Goal: Find specific page/section

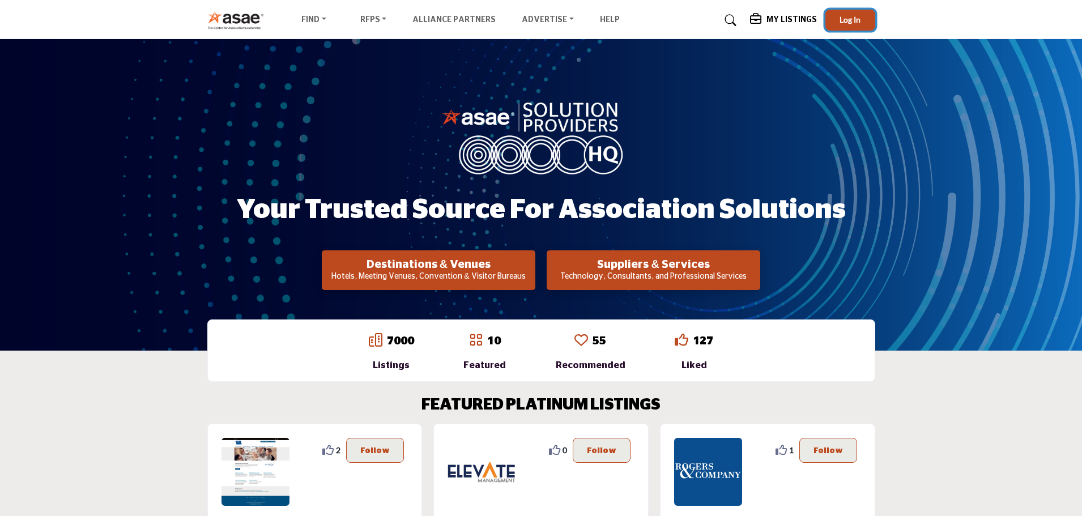
click at [858, 20] on span "Log In" at bounding box center [849, 20] width 21 height 10
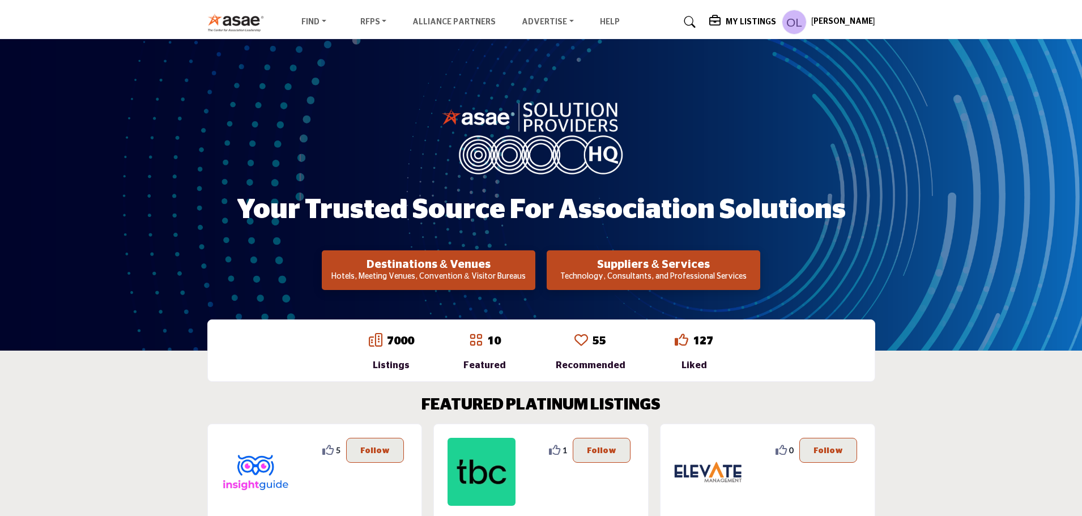
click at [667, 271] on p "Technology, Consultants, and Professional Services" at bounding box center [653, 276] width 207 height 11
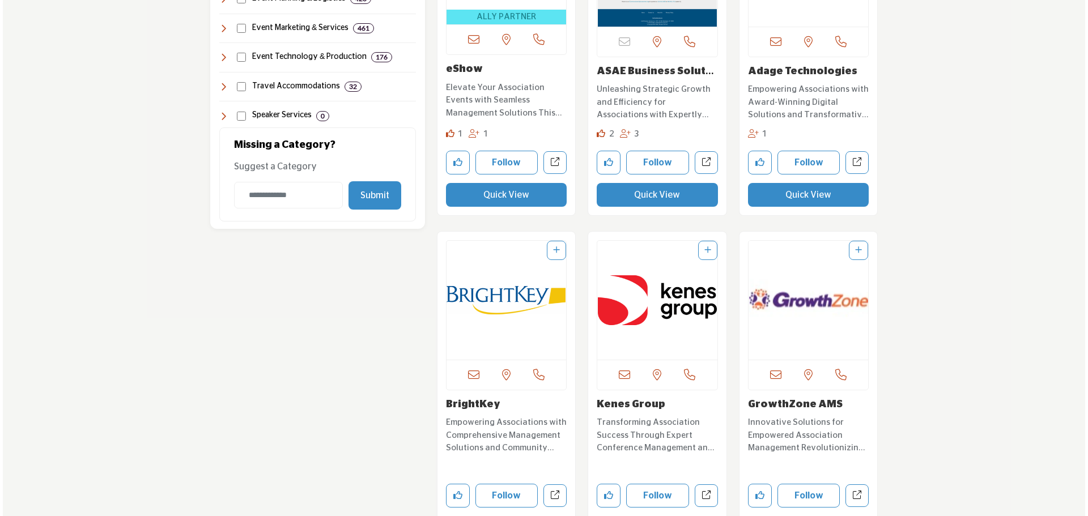
scroll to position [1190, 0]
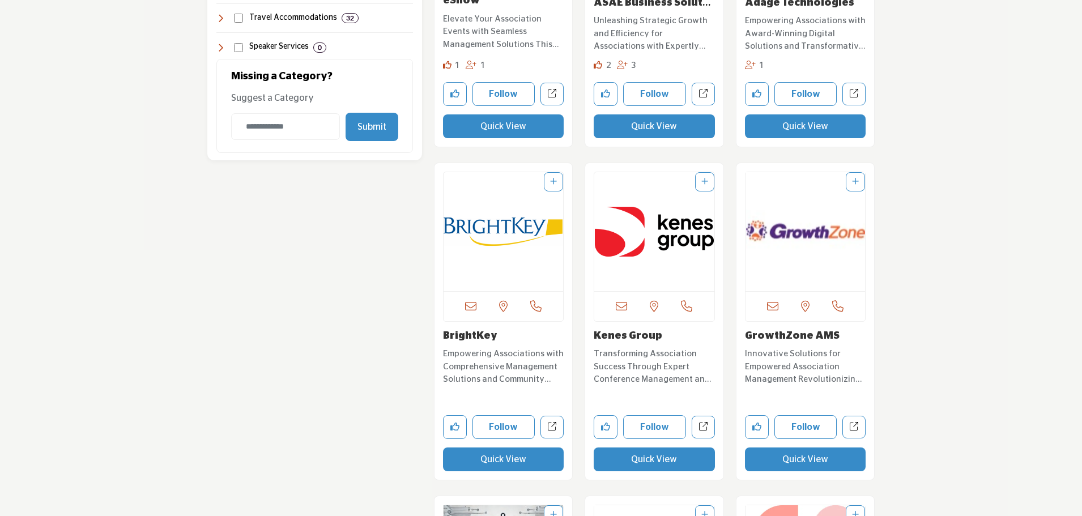
click at [648, 464] on button "Quick View" at bounding box center [654, 459] width 121 height 24
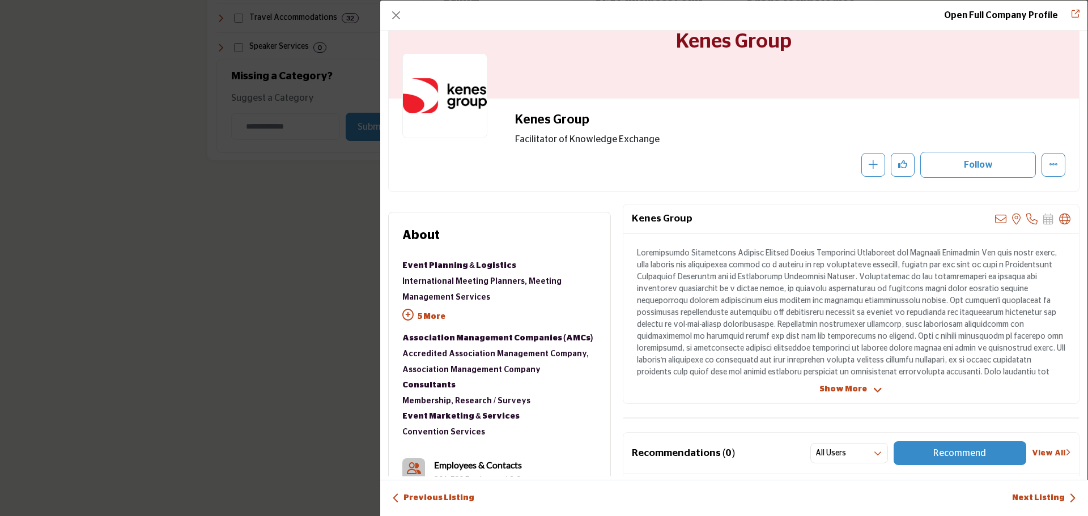
scroll to position [57, 0]
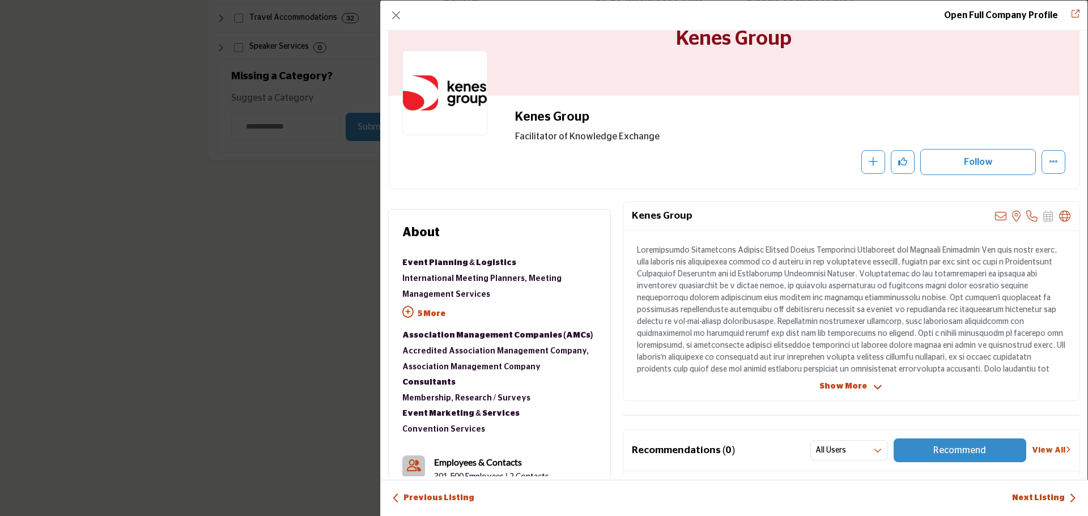
click at [855, 388] on span "Show More" at bounding box center [843, 387] width 48 height 12
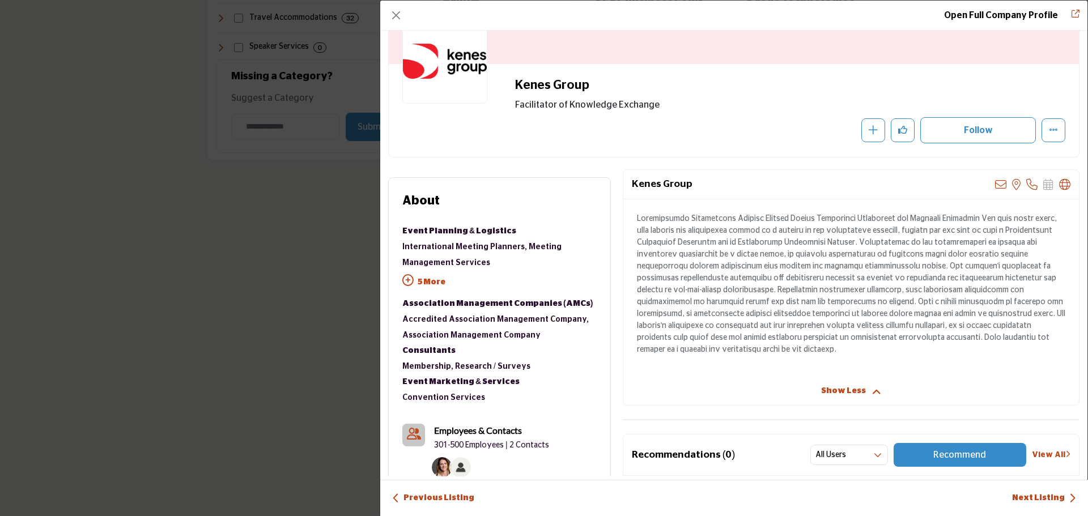
scroll to position [113, 0]
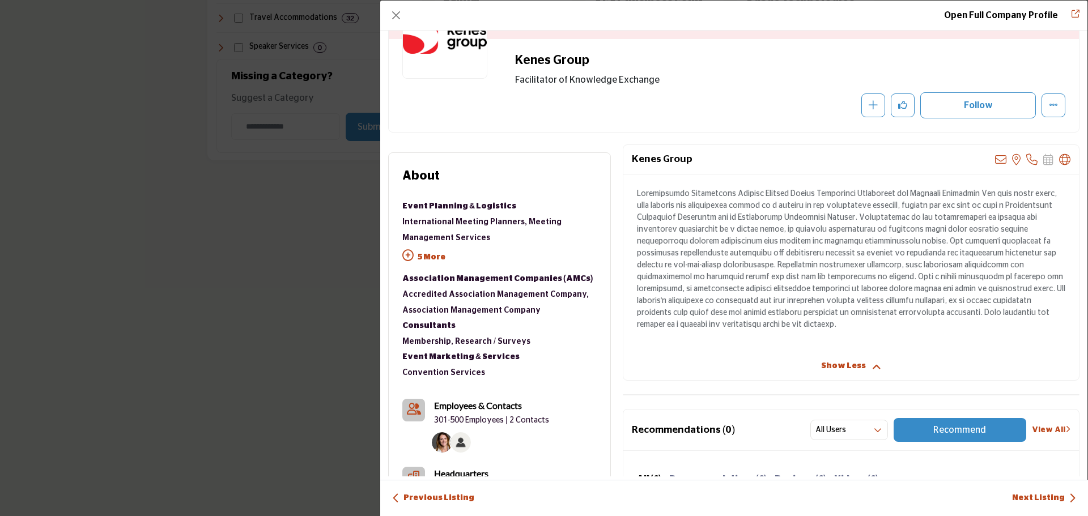
click at [412, 254] on icon "Company Data Modal" at bounding box center [407, 255] width 11 height 11
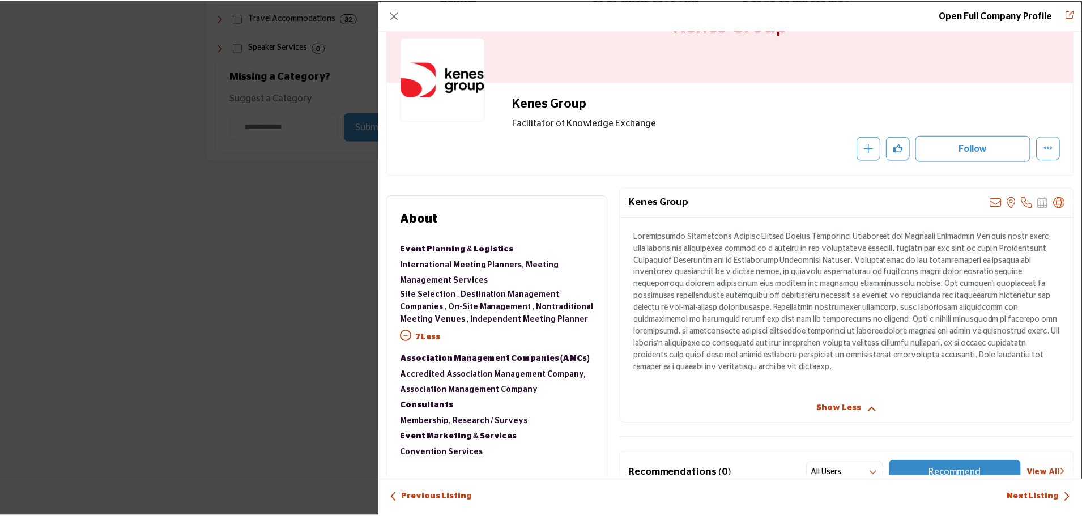
scroll to position [0, 0]
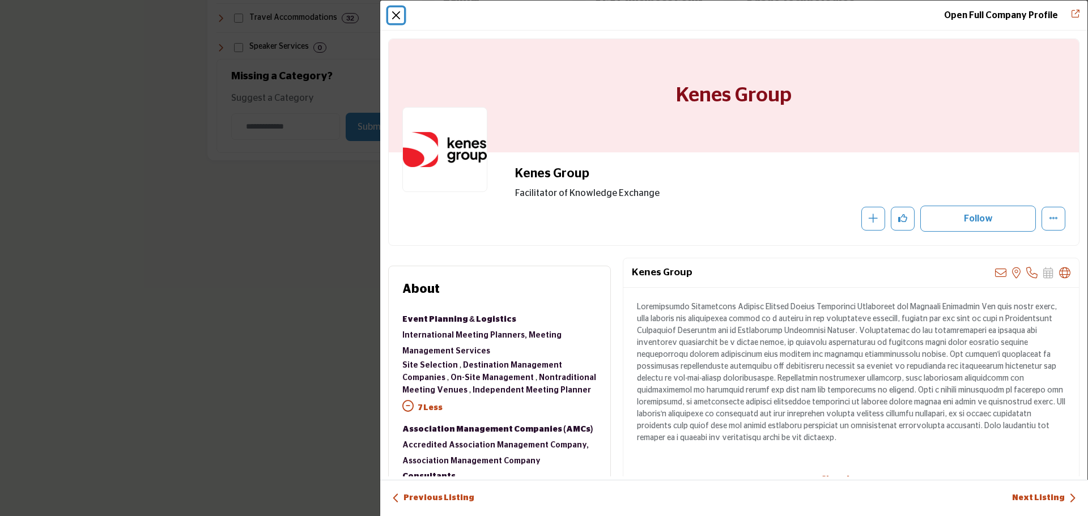
drag, startPoint x: 391, startPoint y: 10, endPoint x: 685, endPoint y: 334, distance: 437.5
click at [391, 10] on button "Close" at bounding box center [396, 15] width 16 height 16
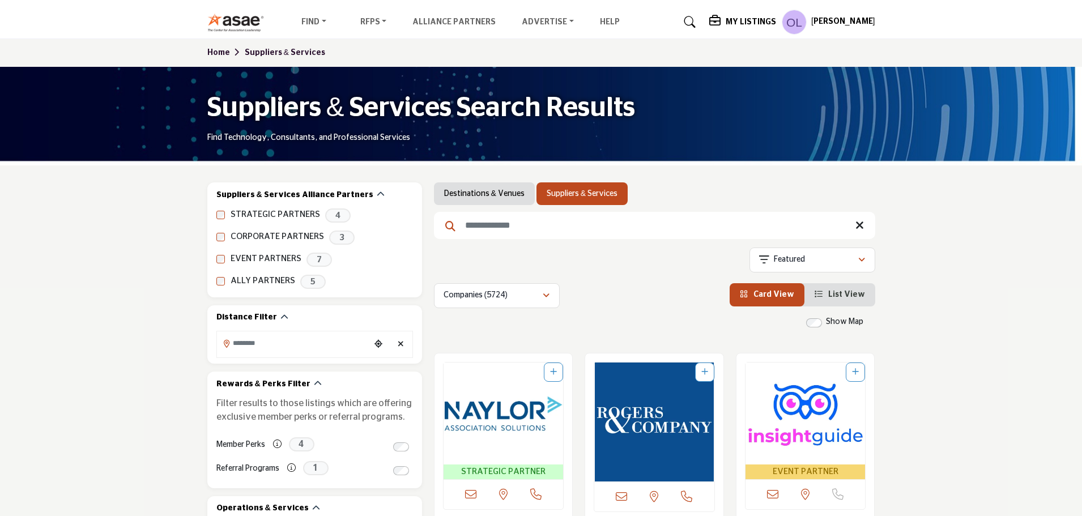
click at [523, 226] on input "Search Keyword" at bounding box center [654, 225] width 441 height 27
type input "*****"
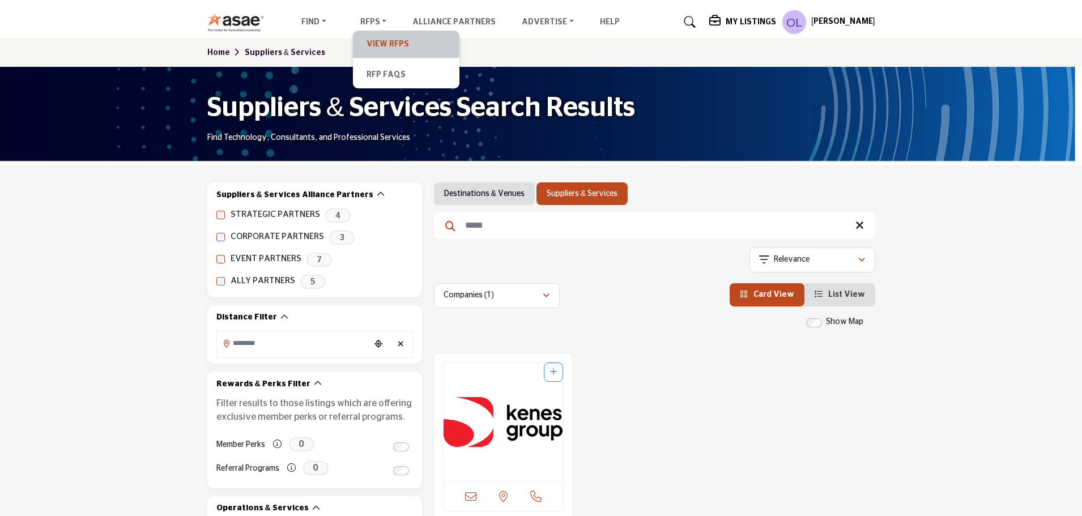
click at [370, 42] on link "View RFPs" at bounding box center [406, 44] width 95 height 16
